Goal: Check status: Check status

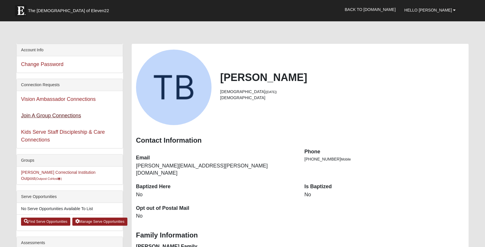
scroll to position [23, 0]
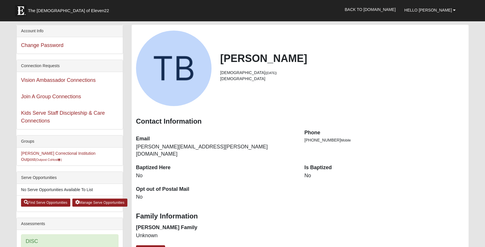
click at [74, 151] on li "[PERSON_NAME] Correctional Institution Outpost (Outpost CoHost ) Outpost Groups" at bounding box center [70, 157] width 106 height 18
click at [74, 152] on link "[PERSON_NAME] Correctional Institution Outpost (Outpost CoHost )" at bounding box center [58, 156] width 74 height 11
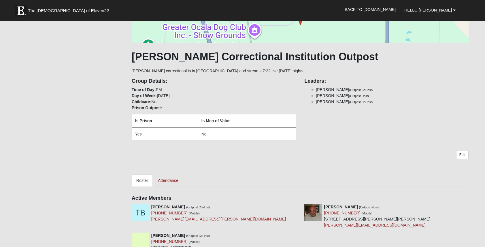
scroll to position [69, 0]
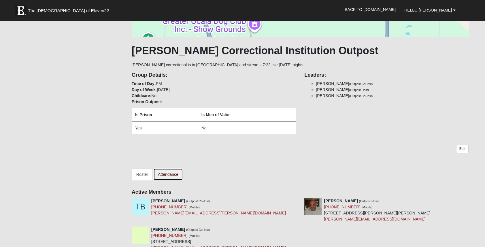
click at [168, 174] on link "Attendance" at bounding box center [168, 174] width 30 height 12
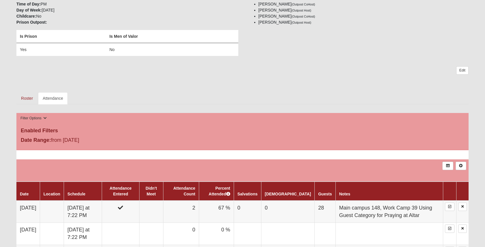
scroll to position [175, 0]
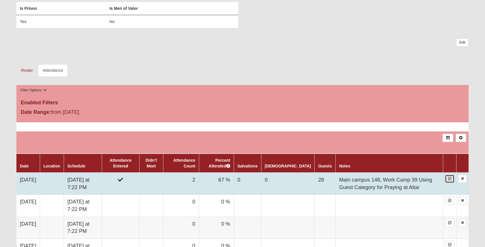
click at [449, 179] on icon at bounding box center [449, 178] width 3 height 3
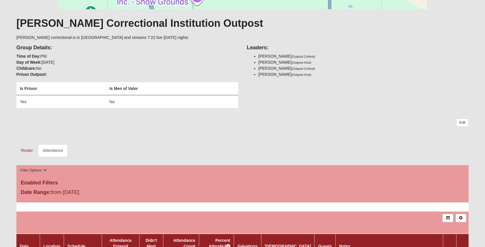
scroll to position [109, 0]
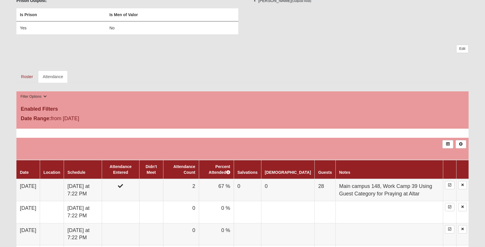
scroll to position [198, 0]
